Goal: Navigation & Orientation: Go to known website

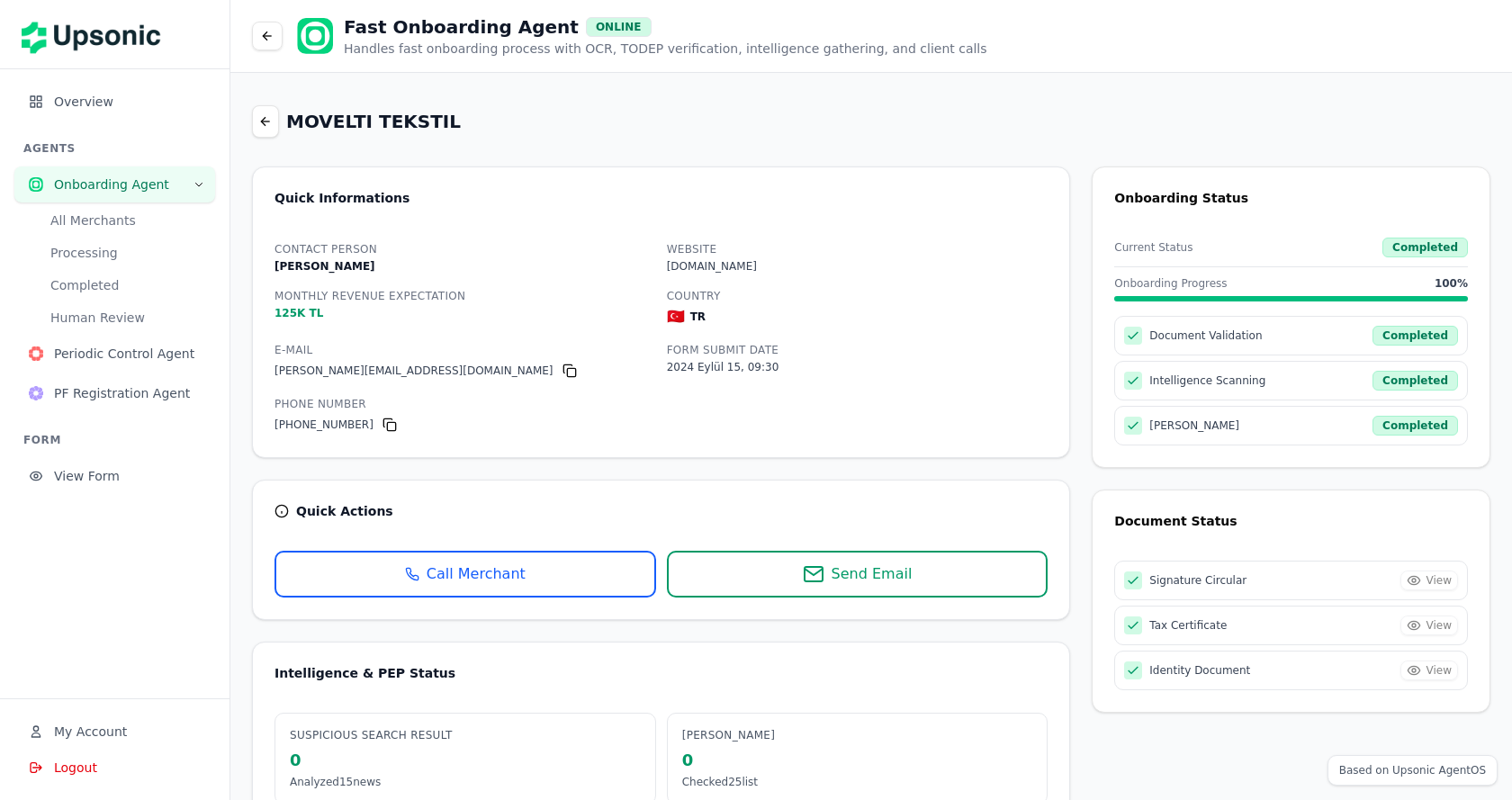
click at [507, 405] on div "Phone Number +90 212 555 01 23" at bounding box center [464, 413] width 382 height 43
click at [508, 360] on div "ahmet@moveltitekstil.com" at bounding box center [464, 371] width 382 height 22
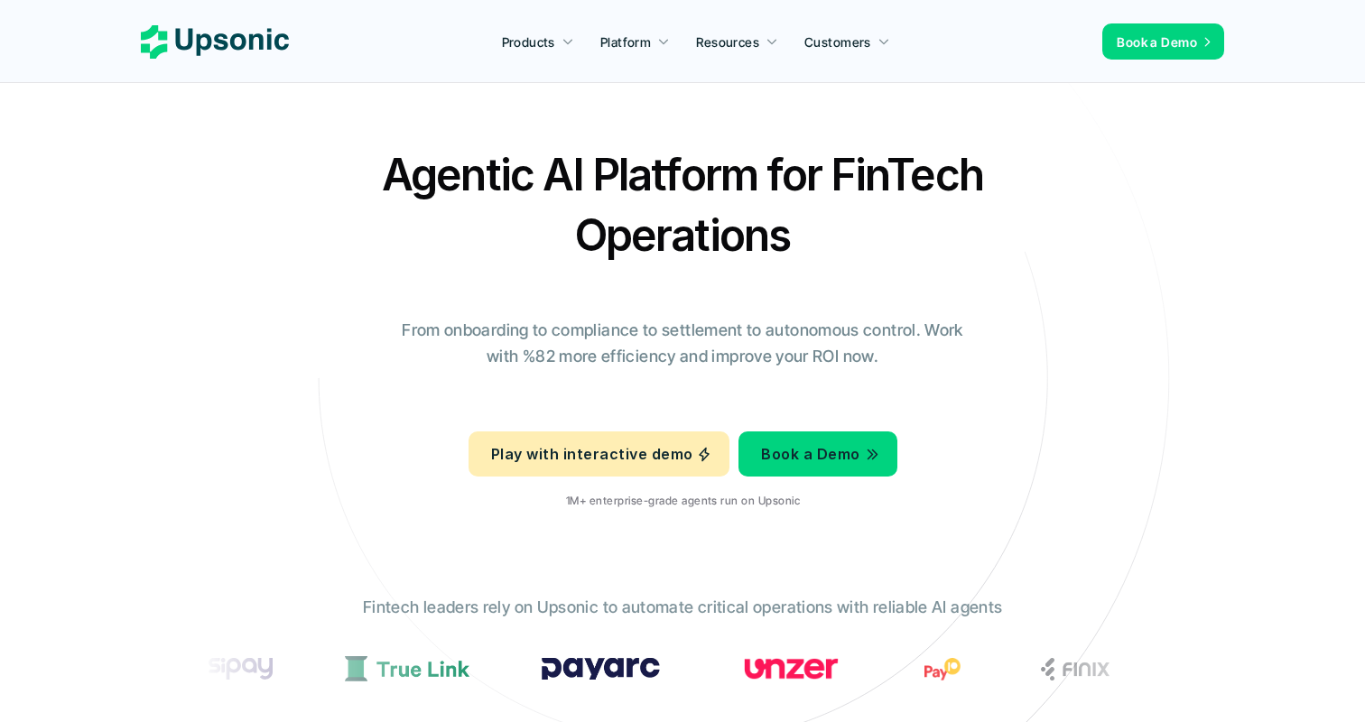
click at [830, 190] on h2 "Agentic AI Platform for FinTech Operations" at bounding box center [683, 204] width 632 height 121
click at [637, 380] on div "Agentic AI Platform for FinTech Operations From onboarding to compliance to set…" at bounding box center [682, 333] width 1056 height 379
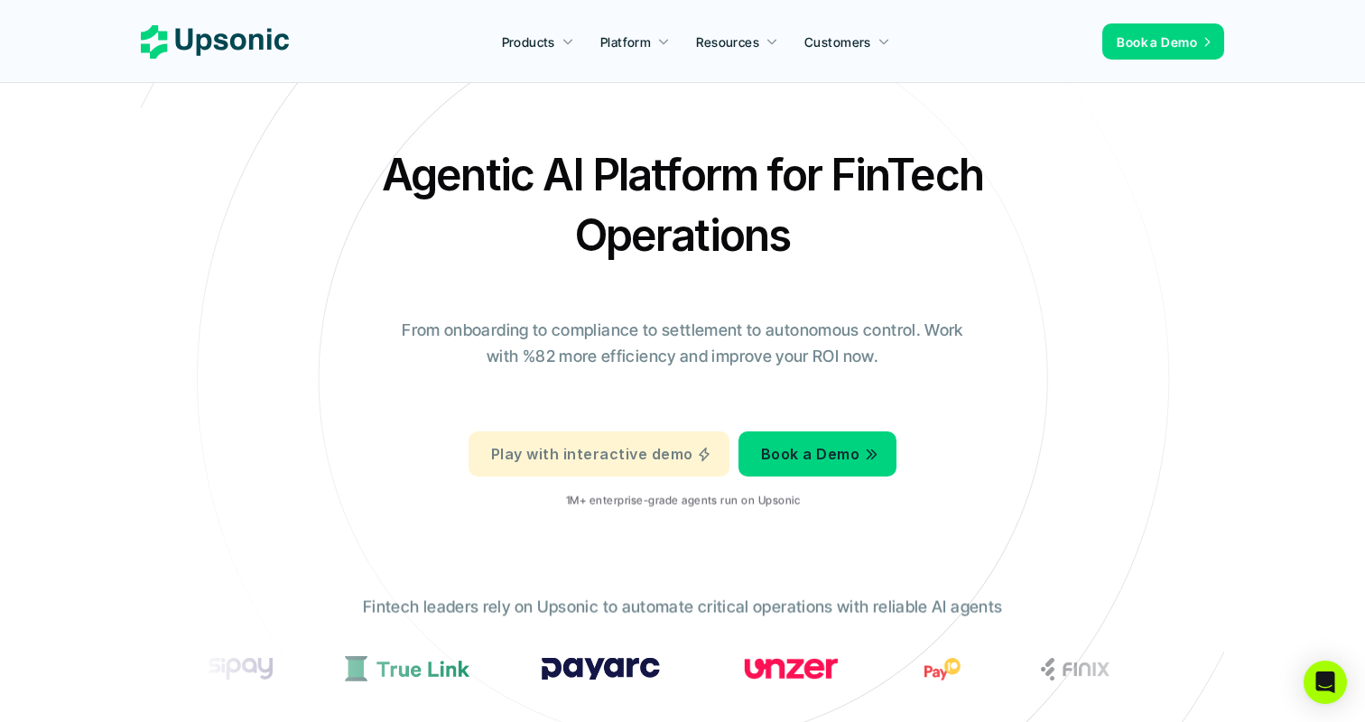
click at [641, 460] on p "Play with interactive demo" at bounding box center [591, 454] width 201 height 26
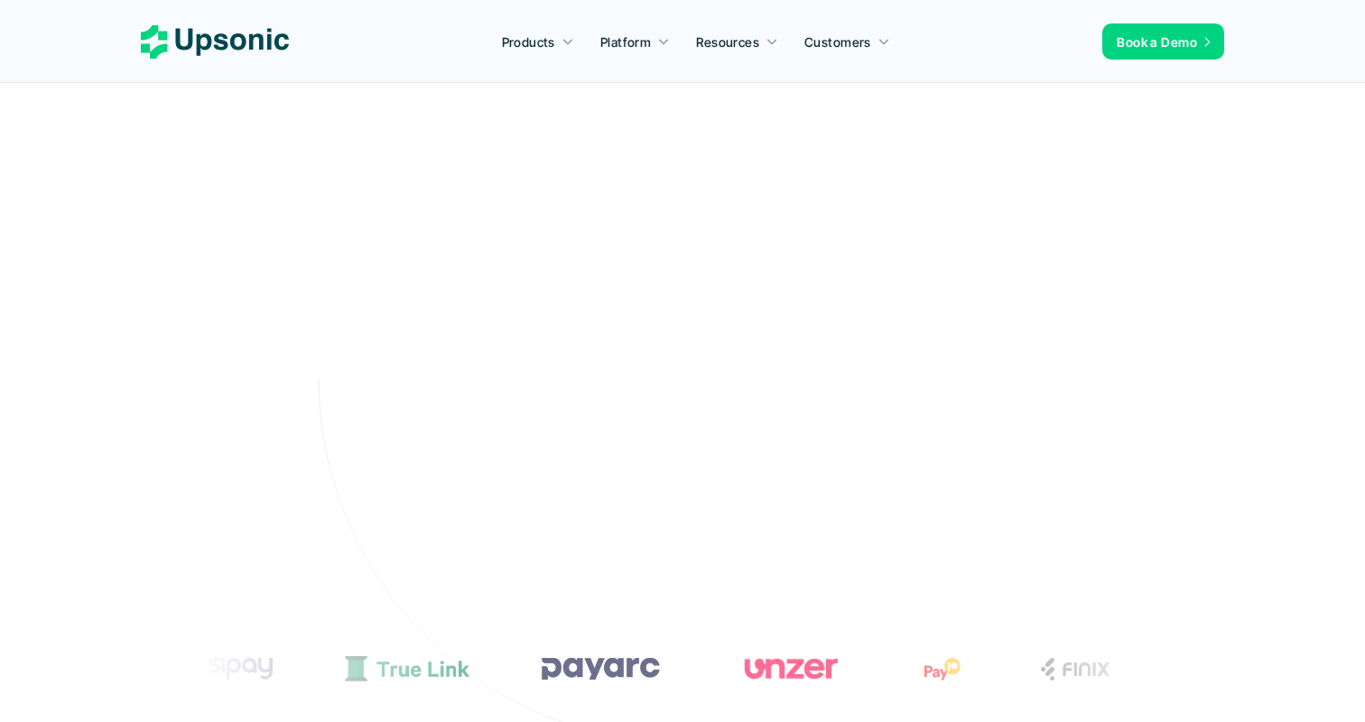
click at [674, 246] on h2 "Agentic AI Platform for FinTech Operations" at bounding box center [683, 205] width 632 height 121
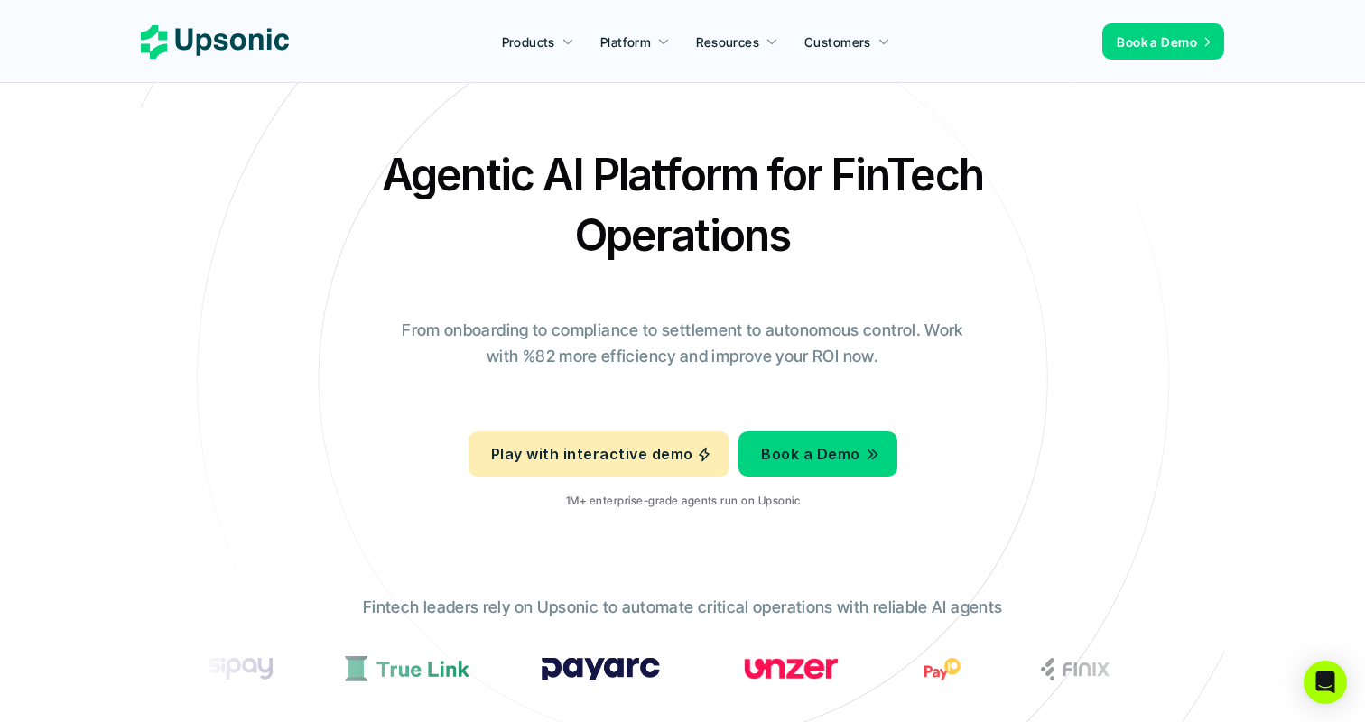
click at [674, 345] on p "From onboarding to compliance to settlement to autonomous control. Work with %8…" at bounding box center [682, 344] width 587 height 52
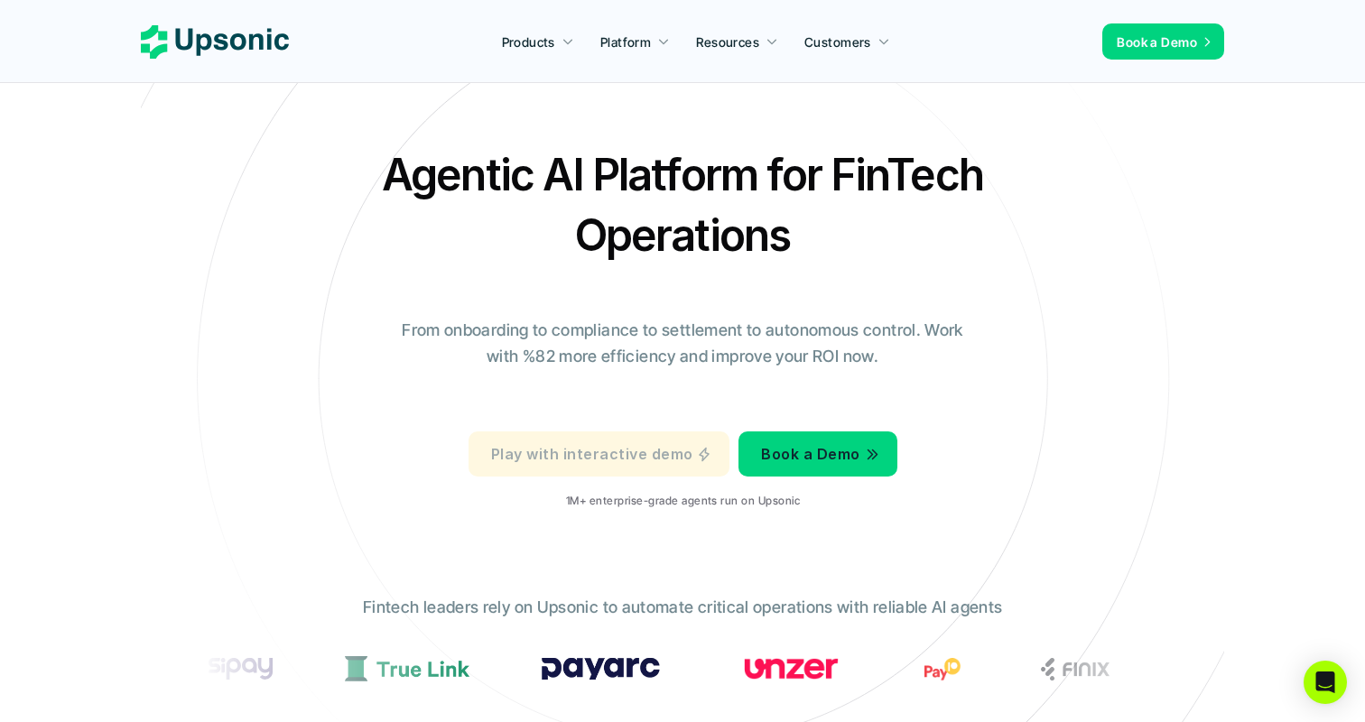
click at [670, 449] on p "Play with interactive demo" at bounding box center [591, 454] width 201 height 26
